Goal: Find specific page/section: Find specific page/section

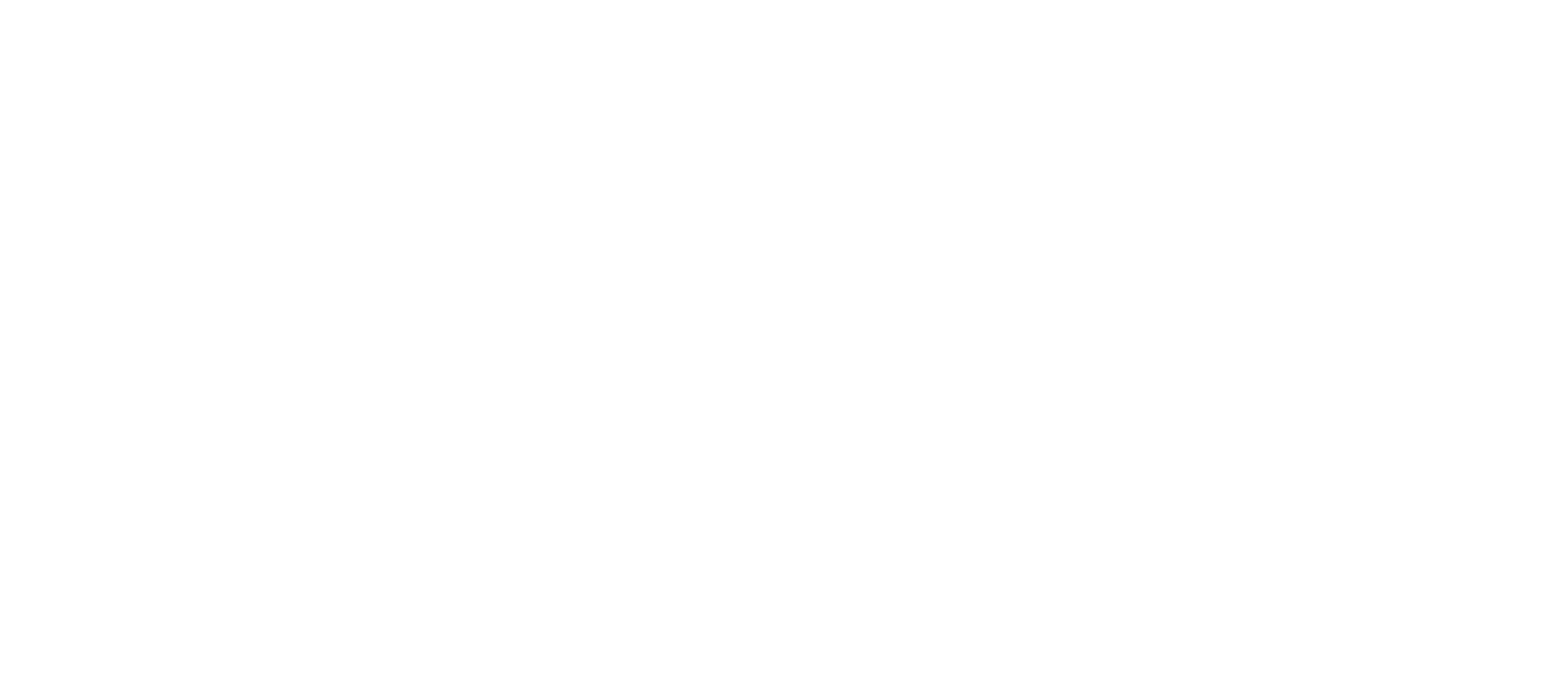
select select "Song"
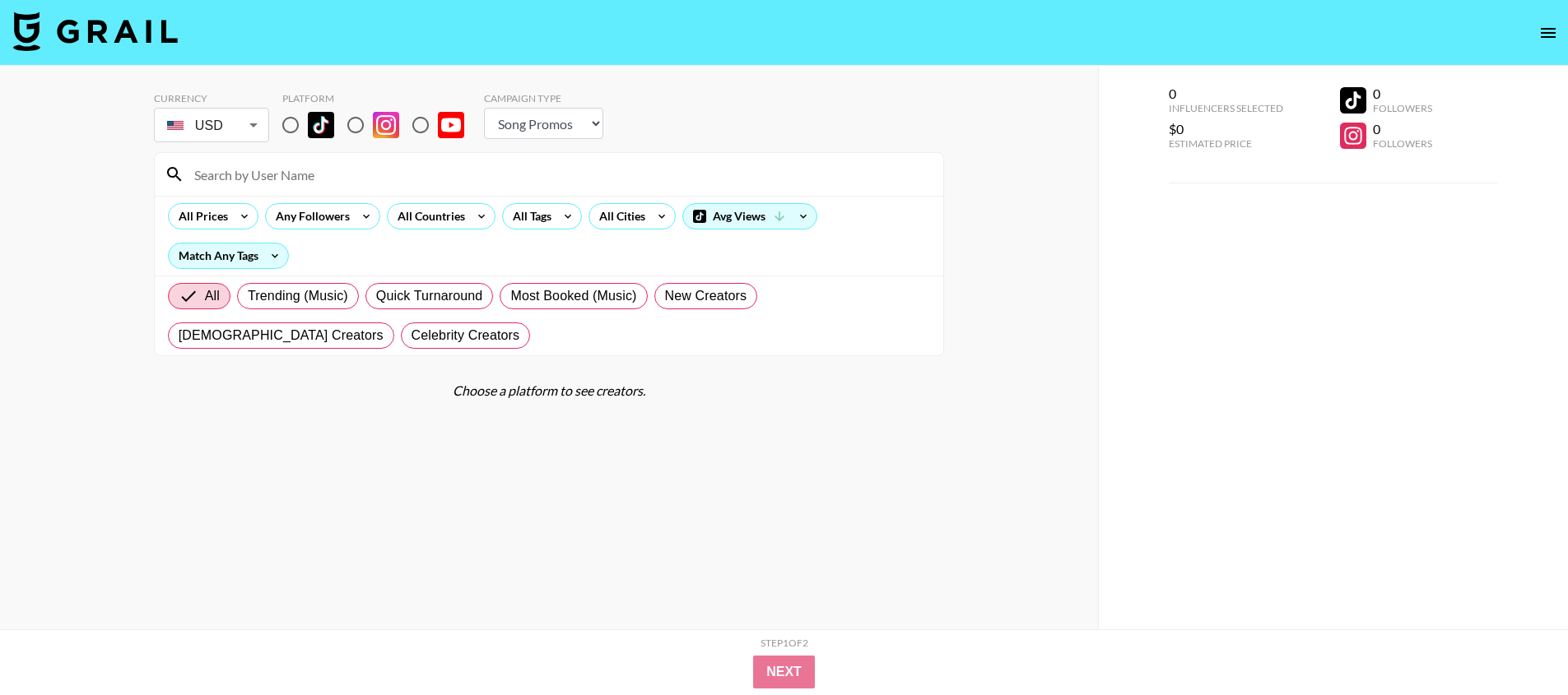
click at [436, 689] on div "Step 1 of 2 View Summary Next" at bounding box center [784, 662] width 1568 height 66
click at [290, 126] on input "radio" at bounding box center [290, 125] width 35 height 35
radio input "true"
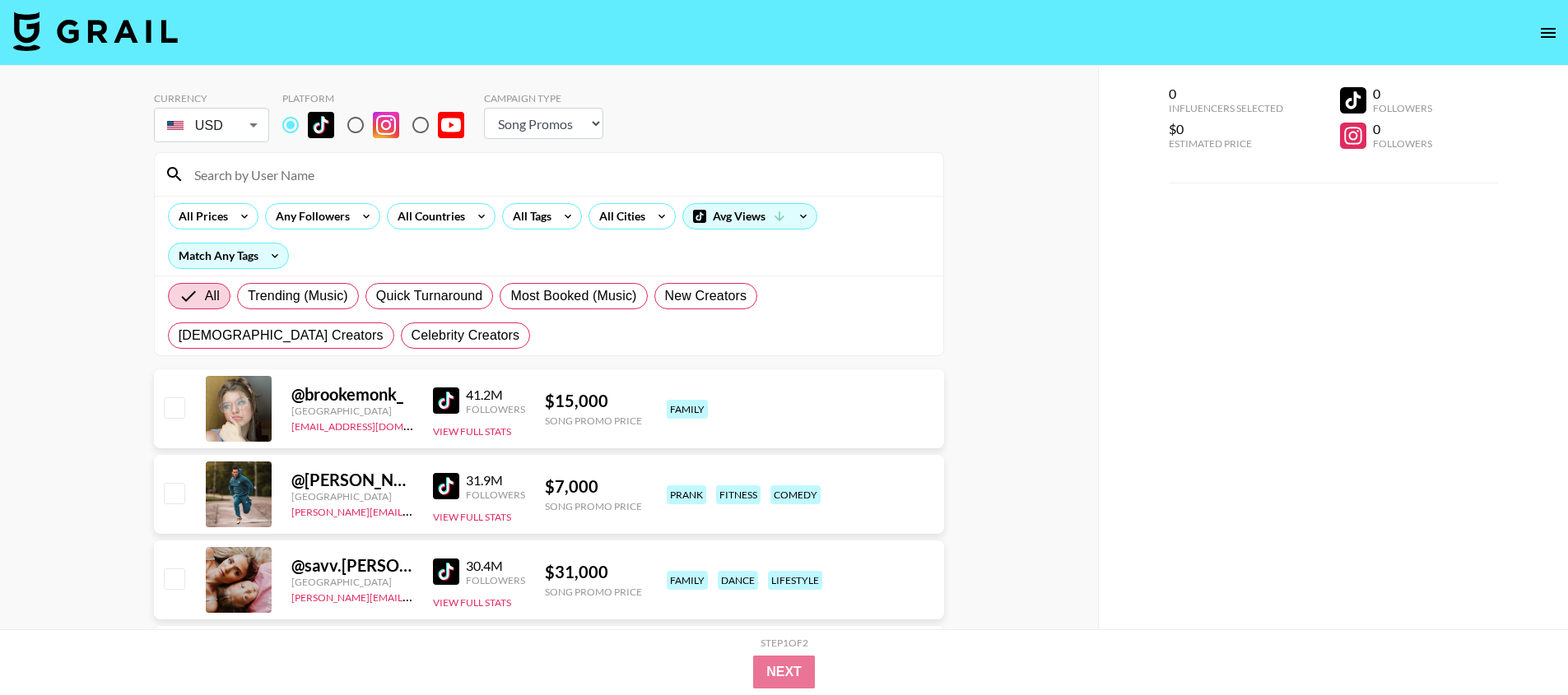
click at [445, 173] on input at bounding box center [559, 174] width 749 height 26
paste input "rawlinsness"
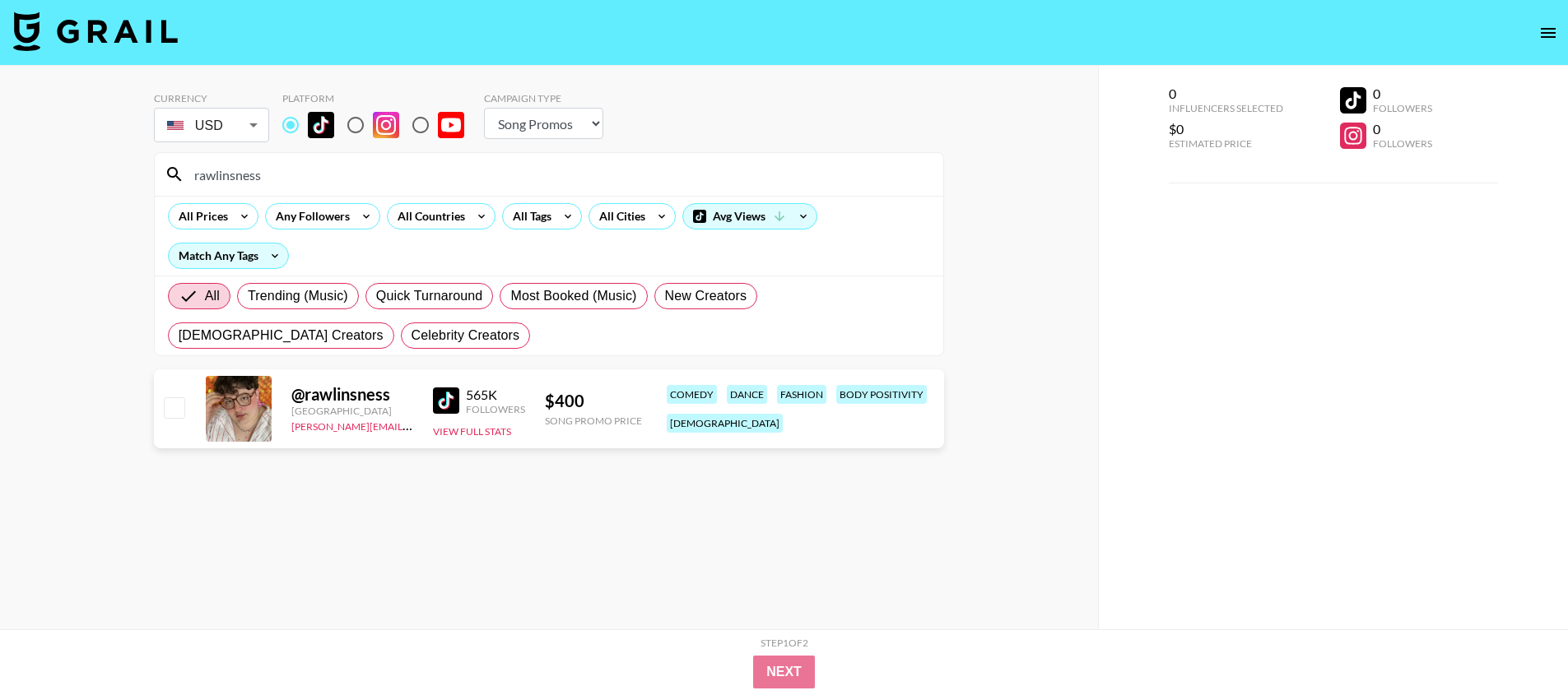
click at [417, 161] on input "rawlinsness" at bounding box center [559, 174] width 749 height 26
paste input "strangelylex"
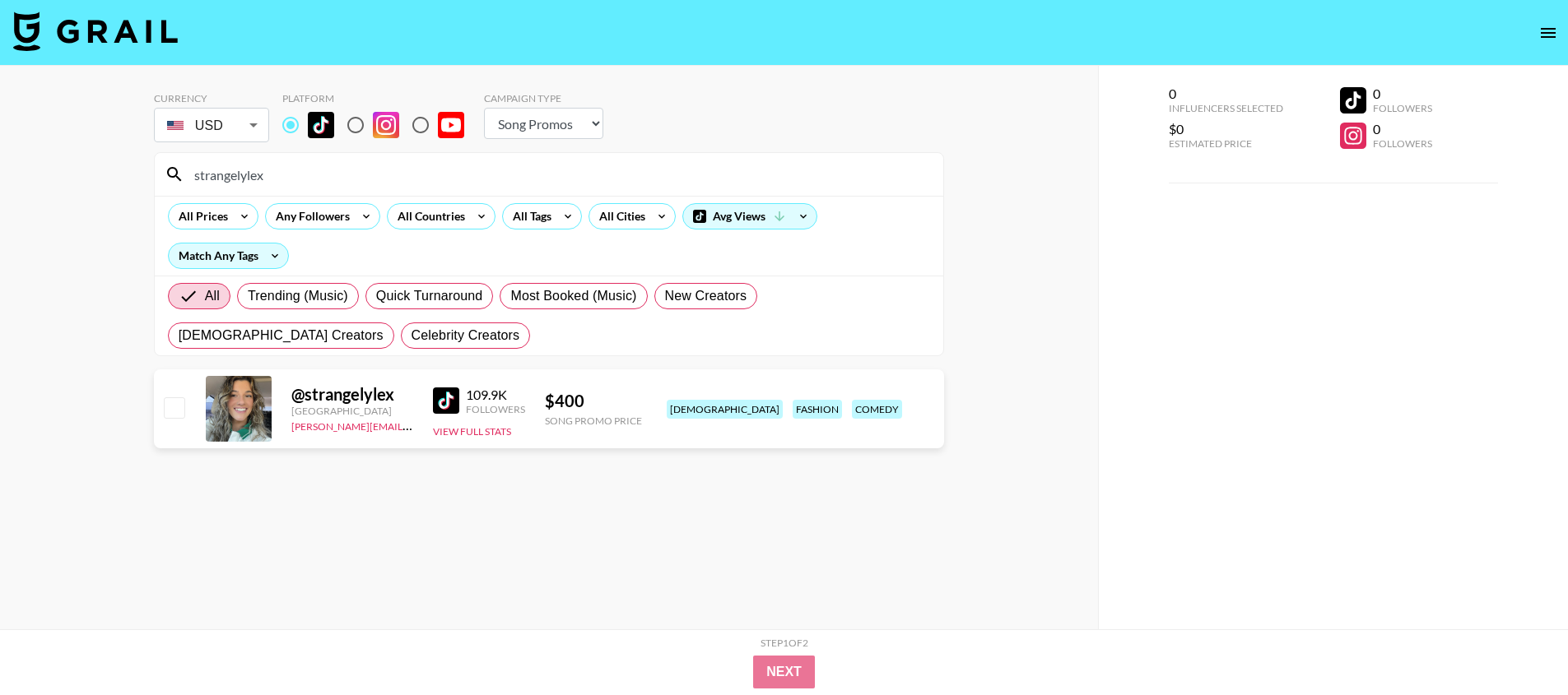
click at [395, 176] on input "strangelylex" at bounding box center [559, 174] width 749 height 26
paste input "thepalcave"
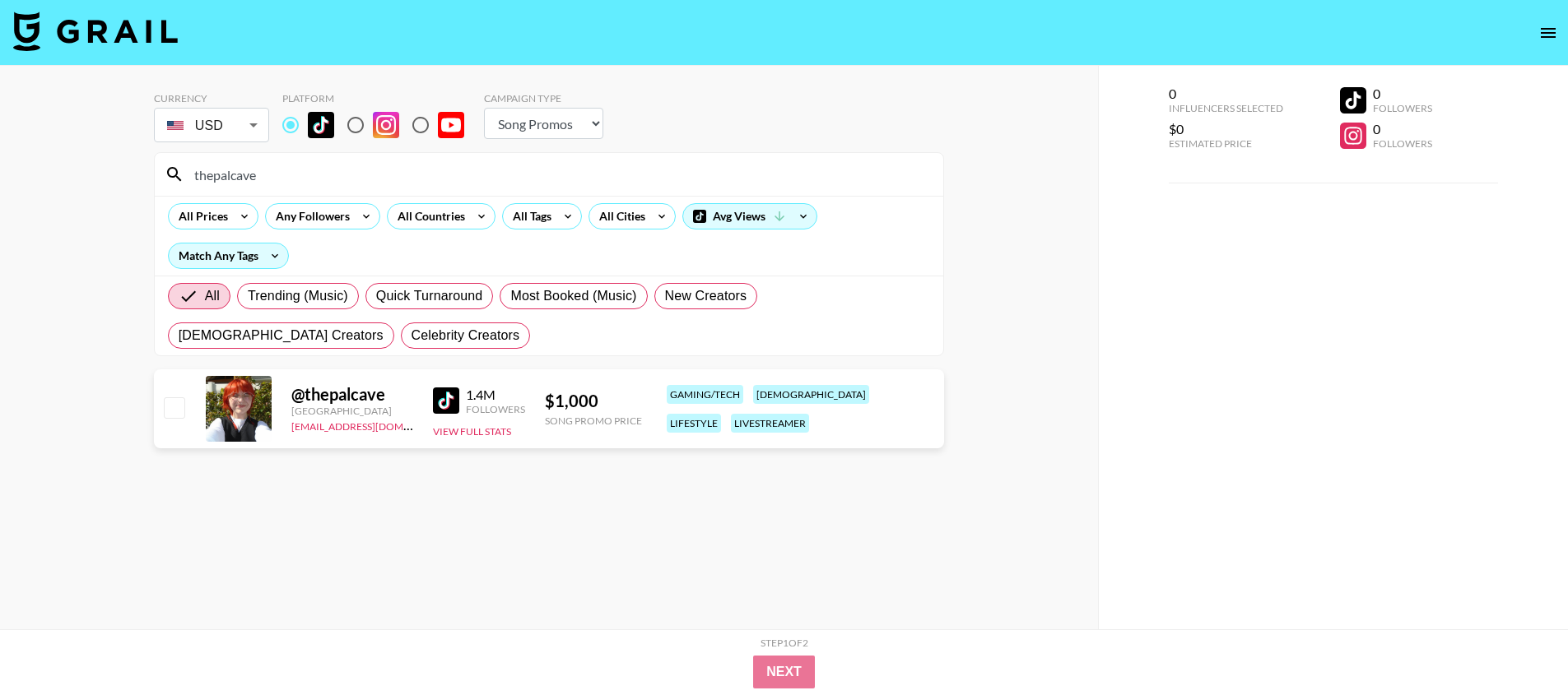
type input "thepalcave"
